Goal: Task Accomplishment & Management: Use online tool/utility

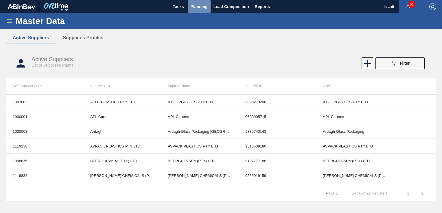
click at [206, 6] on span "Planning" at bounding box center [199, 6] width 17 height 7
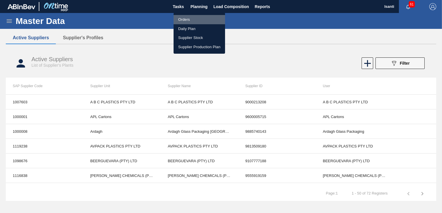
click at [184, 19] on li "Orders" at bounding box center [199, 19] width 51 height 9
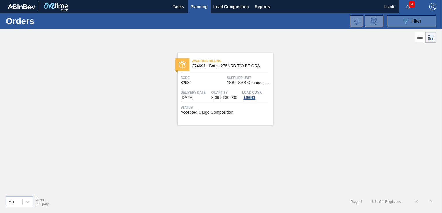
click at [414, 21] on span "Filter" at bounding box center [416, 21] width 10 height 5
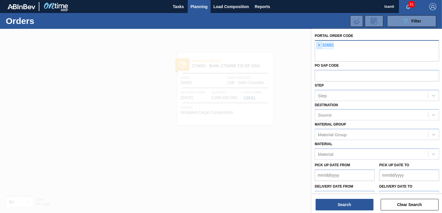
click at [318, 46] on span "×" at bounding box center [318, 45] width 5 height 7
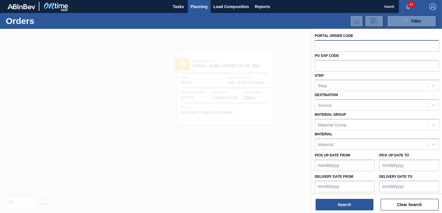
paste input "32804"
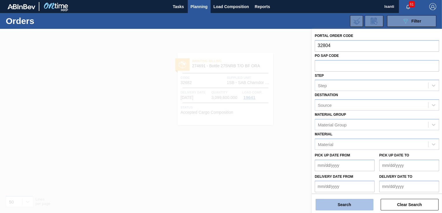
type input "32804"
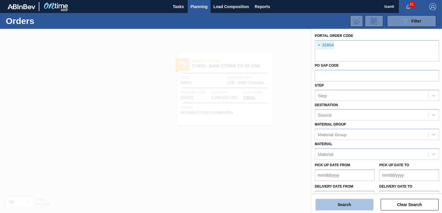
click at [364, 206] on button "Search" at bounding box center [345, 205] width 58 height 12
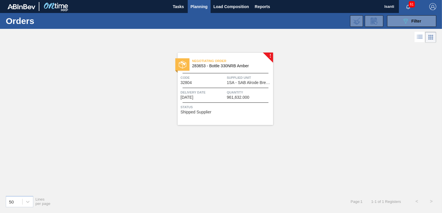
click at [239, 81] on span "1SA - SAB Alrode Brewery" at bounding box center [249, 83] width 45 height 4
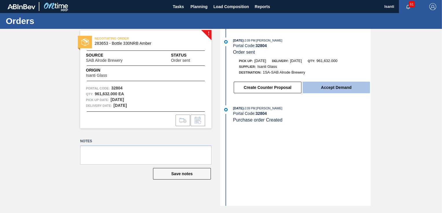
click at [326, 90] on button "Accept Demand" at bounding box center [336, 88] width 67 height 12
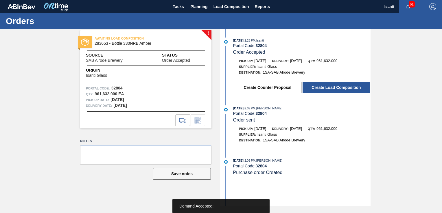
click at [326, 90] on button "Create Load Composition" at bounding box center [336, 88] width 67 height 12
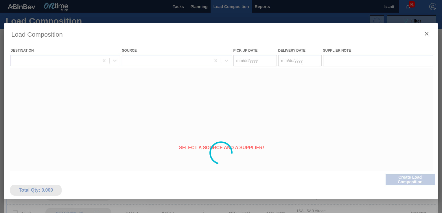
type Date "[DATE]"
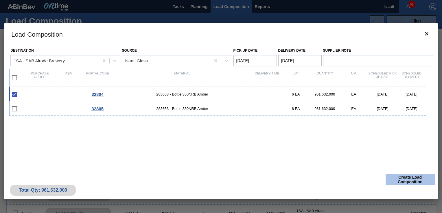
click at [403, 178] on button "Create Load Composition" at bounding box center [410, 180] width 49 height 12
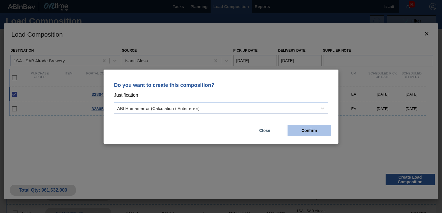
click at [321, 128] on button "Confirm" at bounding box center [309, 131] width 43 height 12
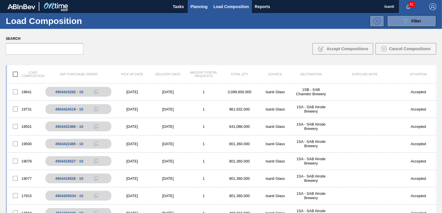
click at [192, 9] on span "Planning" at bounding box center [199, 6] width 17 height 7
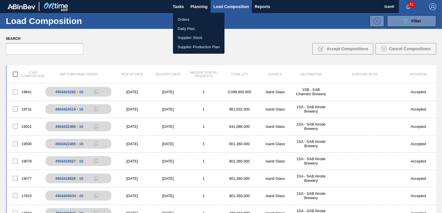
click at [180, 21] on li "Orders" at bounding box center [198, 19] width 51 height 9
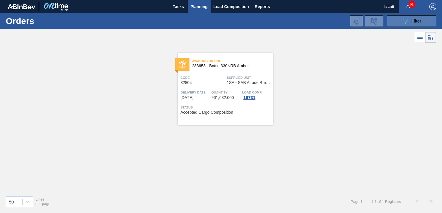
click at [398, 22] on button "089F7B8B-B2A5-4AFE-B5C0-19BA573D28AC Filter" at bounding box center [411, 21] width 49 height 12
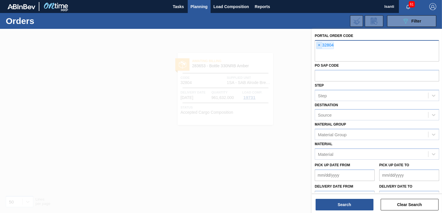
click at [320, 45] on span "×" at bounding box center [318, 45] width 5 height 7
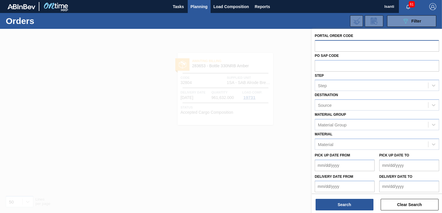
paste input "32805"
click at [321, 46] on input "32805" at bounding box center [377, 45] width 124 height 11
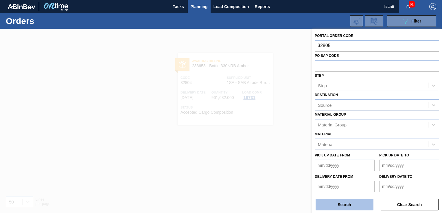
type input "32805"
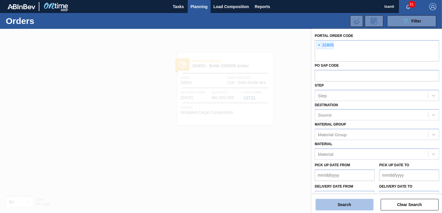
click at [332, 208] on button "Search" at bounding box center [345, 205] width 58 height 12
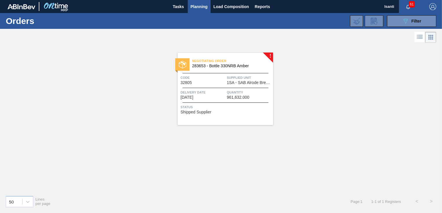
click at [235, 82] on span "1SA - SAB Alrode Brewery" at bounding box center [249, 83] width 45 height 4
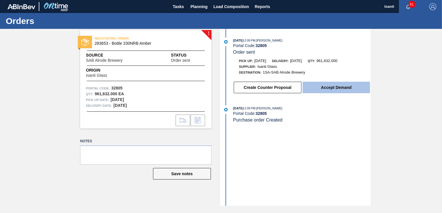
click at [310, 90] on button "Accept Demand" at bounding box center [336, 88] width 67 height 12
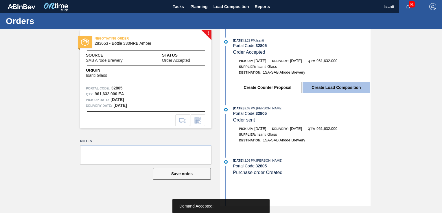
click at [311, 89] on button "Create Load Composition" at bounding box center [336, 88] width 67 height 12
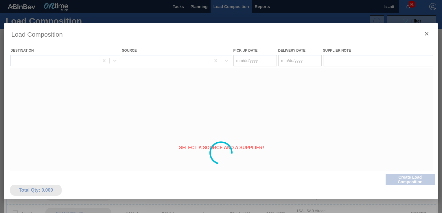
type Date "[DATE]"
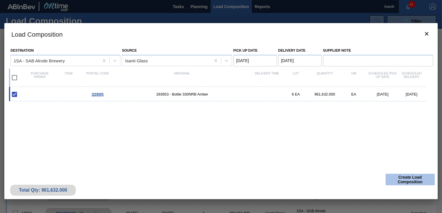
click at [393, 177] on button "Create Load Composition" at bounding box center [410, 180] width 49 height 12
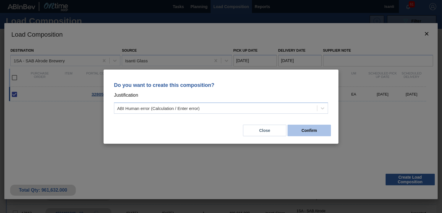
click at [317, 133] on button "Confirm" at bounding box center [309, 131] width 43 height 12
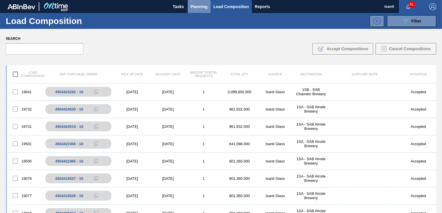
click at [195, 8] on span "Planning" at bounding box center [199, 6] width 17 height 7
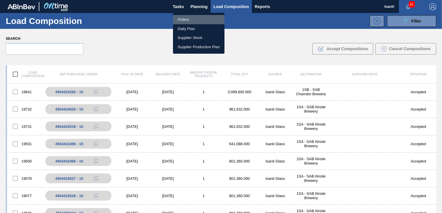
click at [189, 19] on li "Orders" at bounding box center [198, 19] width 51 height 9
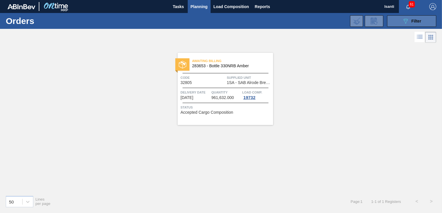
click at [399, 20] on button "089F7B8B-B2A5-4AFE-B5C0-19BA573D28AC Filter" at bounding box center [411, 21] width 49 height 12
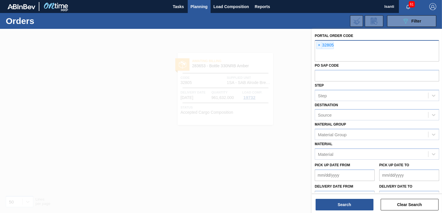
click at [334, 45] on div "× 32805" at bounding box center [325, 46] width 18 height 8
click at [320, 45] on span "×" at bounding box center [318, 45] width 5 height 7
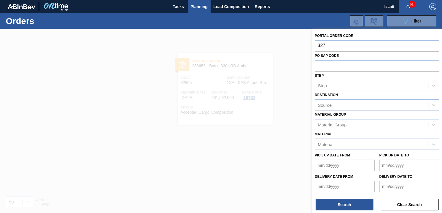
type input "327"
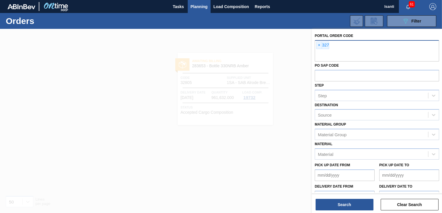
click at [330, 45] on div "× 327" at bounding box center [377, 50] width 124 height 21
click at [318, 44] on span "×" at bounding box center [318, 45] width 5 height 7
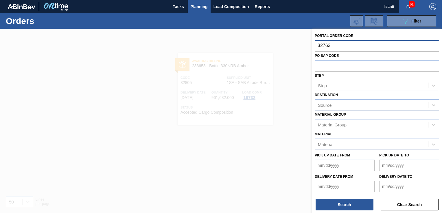
type input "32763"
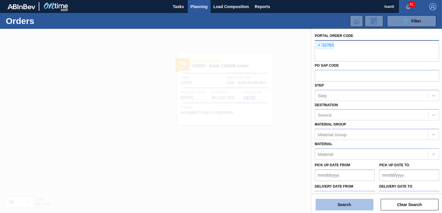
click at [339, 201] on button "Search" at bounding box center [345, 205] width 58 height 12
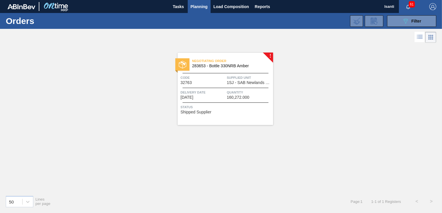
click at [250, 81] on span "1SJ - SAB Newlands Brewery" at bounding box center [249, 83] width 45 height 4
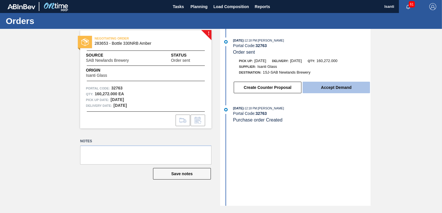
click at [319, 91] on button "Accept Demand" at bounding box center [336, 88] width 67 height 12
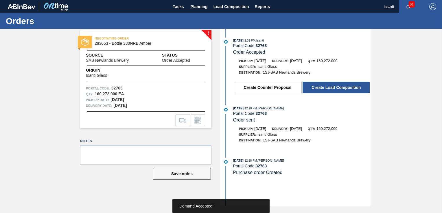
click at [319, 91] on button "Create Load Composition" at bounding box center [336, 88] width 67 height 12
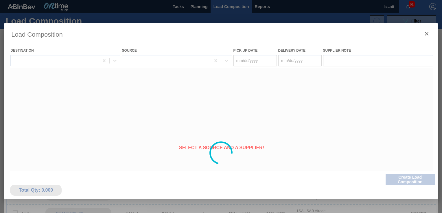
type Date "[DATE]"
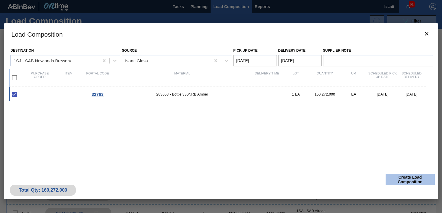
click at [398, 180] on button "Create Load Composition" at bounding box center [410, 180] width 49 height 12
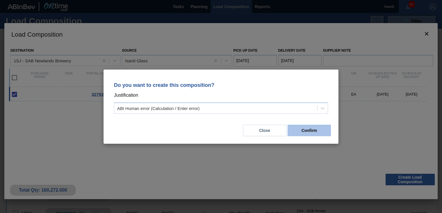
click at [312, 131] on button "Confirm" at bounding box center [309, 131] width 43 height 12
